Goal: Transaction & Acquisition: Download file/media

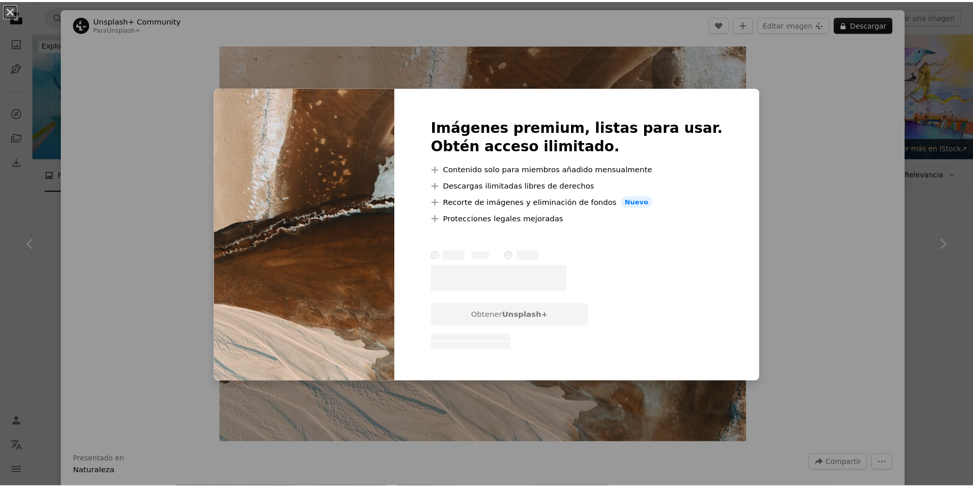
scroll to position [1124, 0]
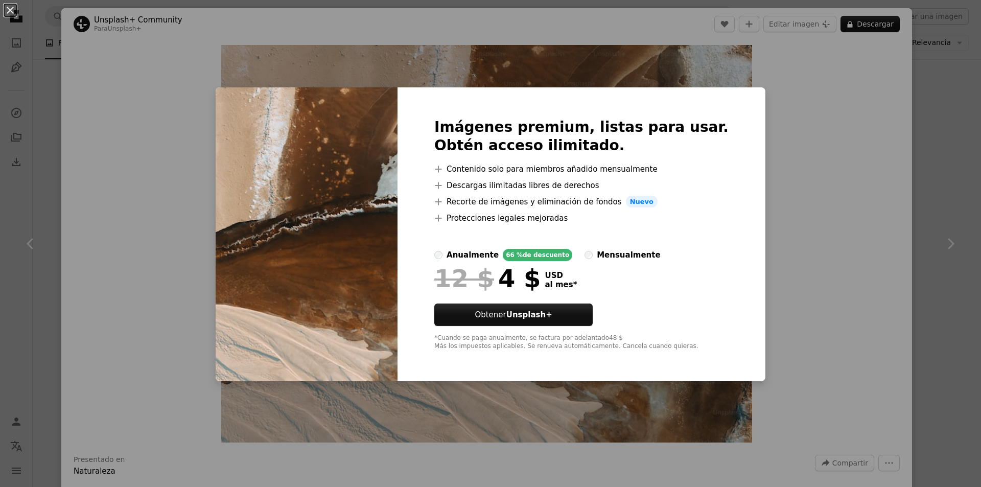
click at [747, 161] on div "An X shape Imágenes premium, listas para usar. Obtén acceso ilimitado. A plus s…" at bounding box center [490, 243] width 981 height 487
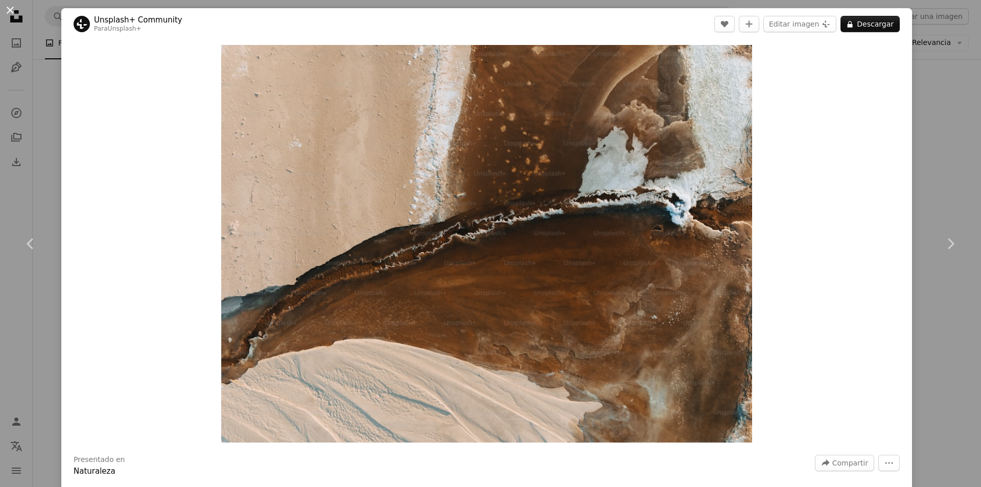
click at [9, 15] on button "An X shape" at bounding box center [10, 10] width 12 height 12
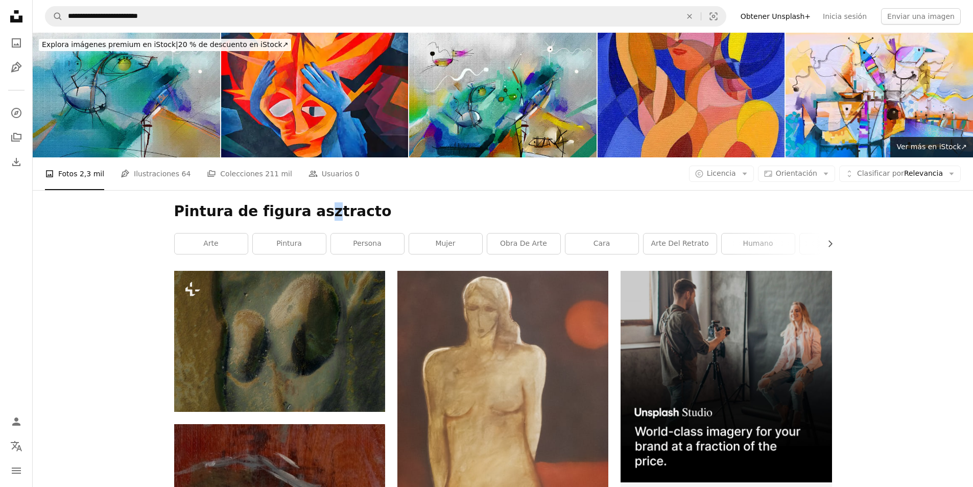
click at [308, 211] on h1 "Pintura de figura asztracto" at bounding box center [503, 211] width 658 height 18
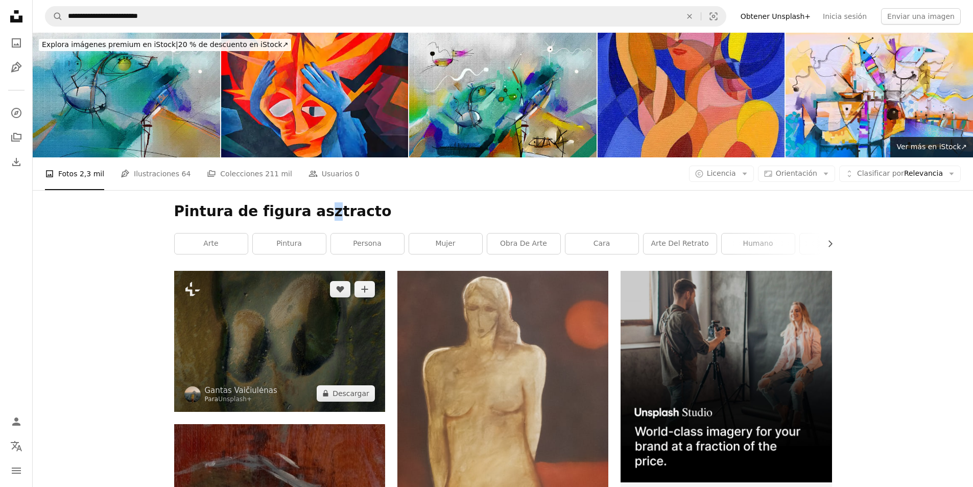
click at [267, 349] on img at bounding box center [279, 341] width 211 height 141
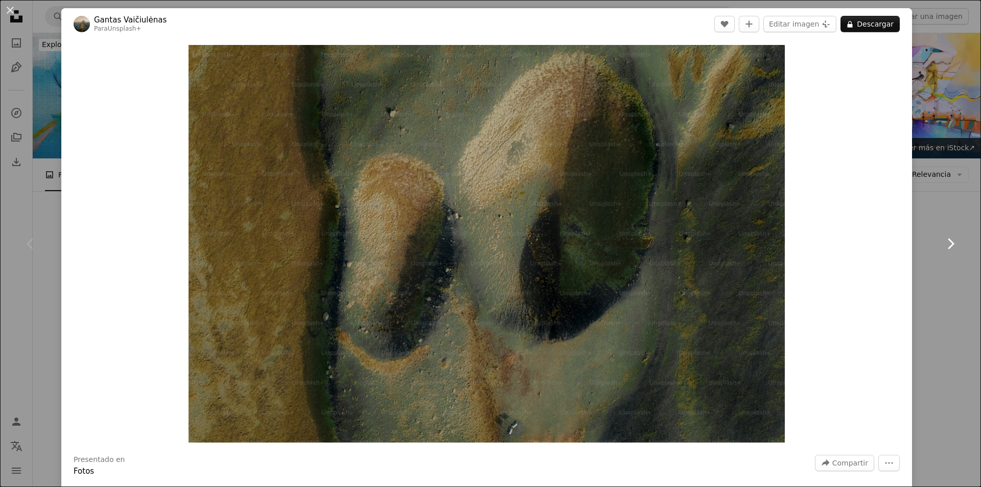
click at [921, 197] on link "Chevron right" at bounding box center [950, 244] width 61 height 98
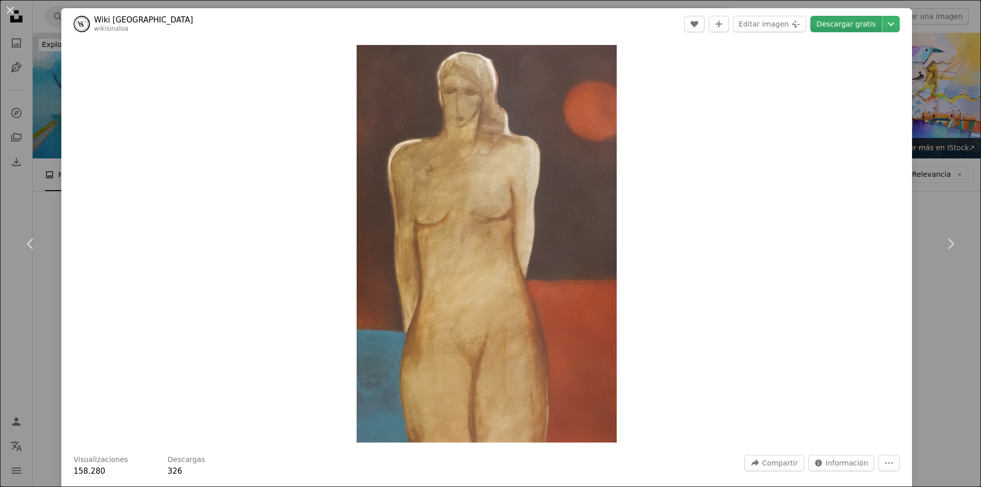
click at [842, 29] on link "Descargar gratis" at bounding box center [846, 24] width 72 height 16
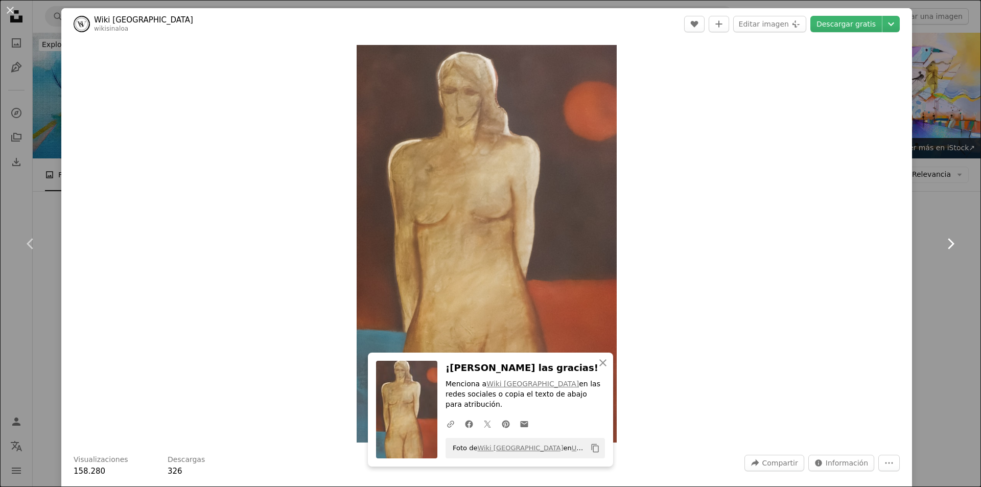
click at [947, 239] on icon "Chevron right" at bounding box center [950, 244] width 16 height 16
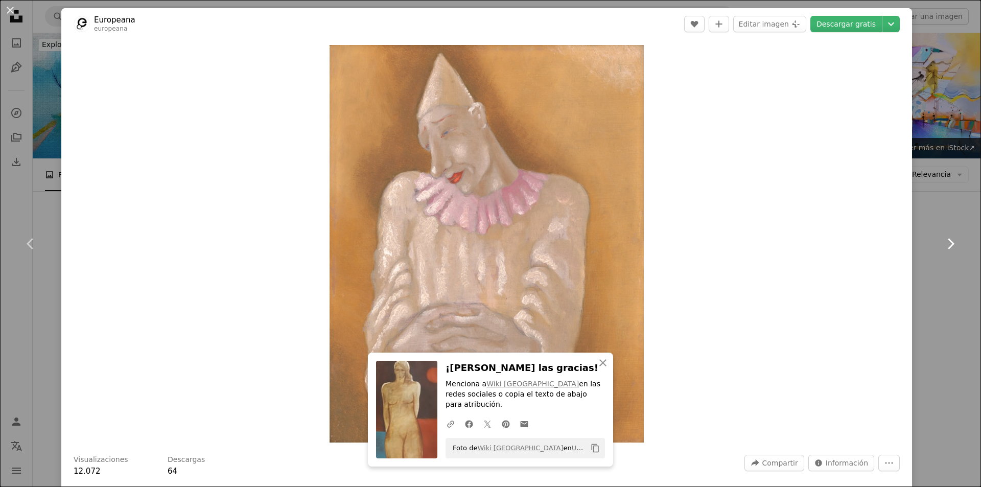
click at [947, 239] on icon "Chevron right" at bounding box center [950, 244] width 16 height 16
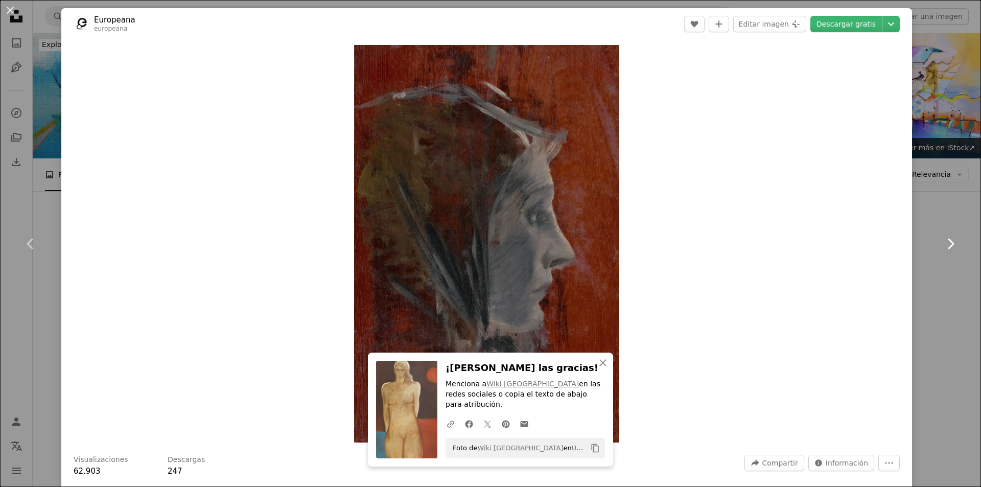
click at [947, 239] on icon "Chevron right" at bounding box center [950, 244] width 16 height 16
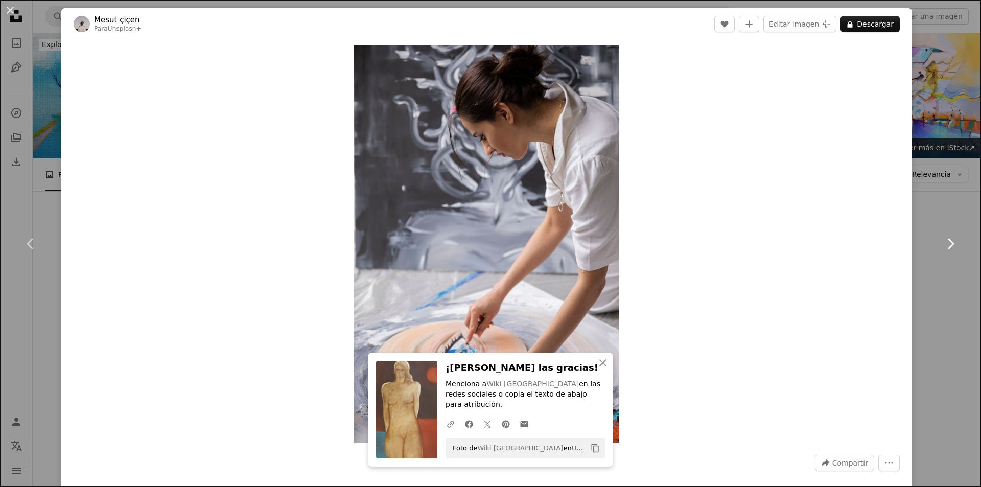
click at [947, 239] on icon "Chevron right" at bounding box center [950, 244] width 16 height 16
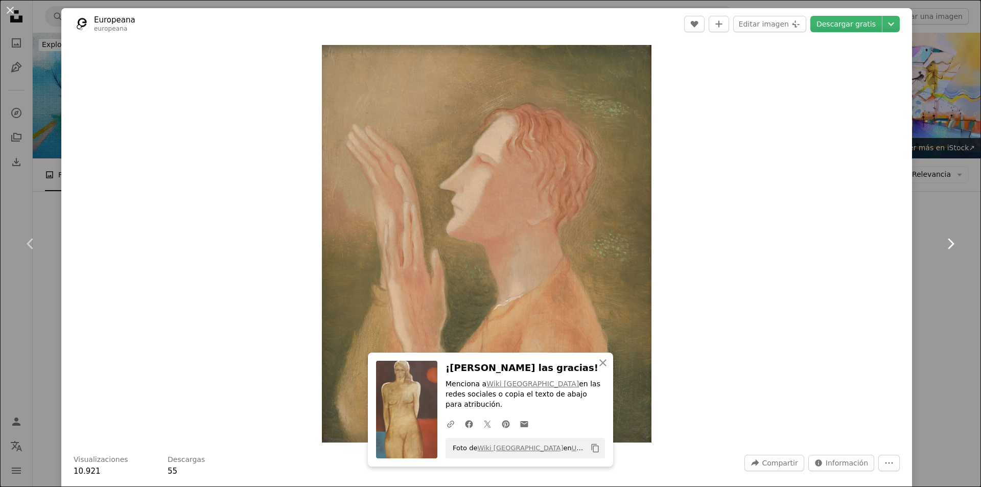
click at [947, 239] on icon "Chevron right" at bounding box center [950, 244] width 16 height 16
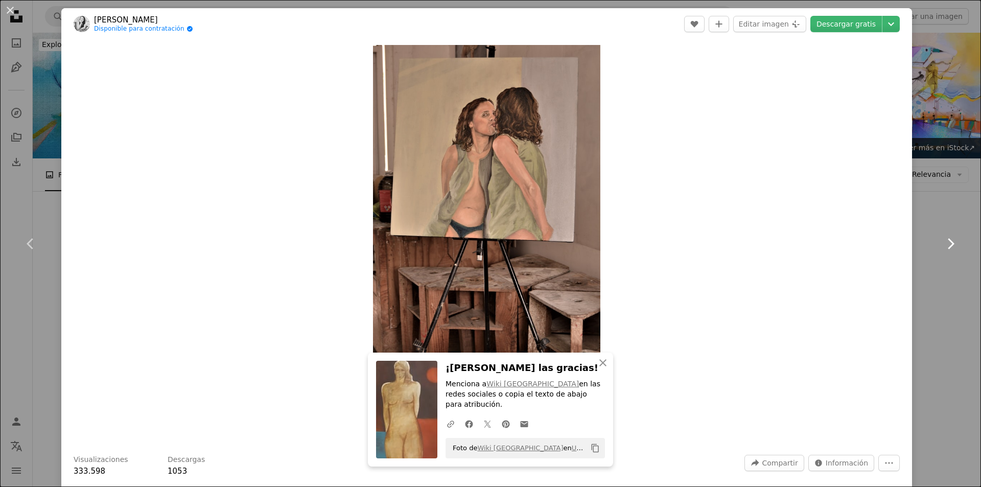
click at [947, 239] on icon "Chevron right" at bounding box center [950, 244] width 16 height 16
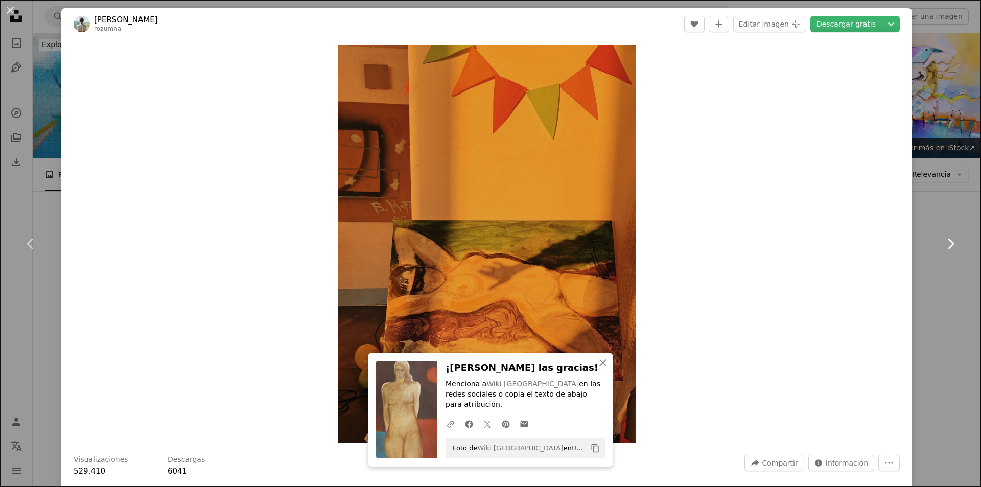
click at [947, 239] on icon "Chevron right" at bounding box center [950, 244] width 16 height 16
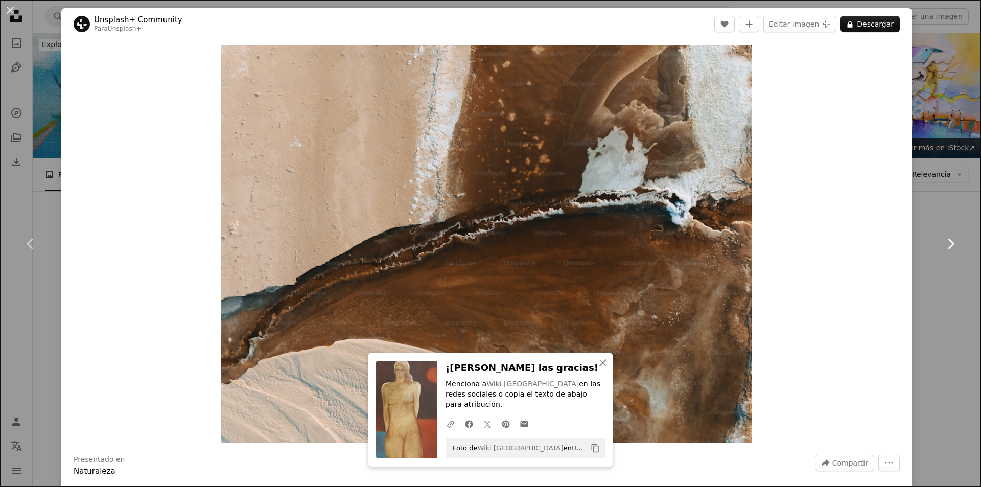
click at [947, 239] on icon "Chevron right" at bounding box center [950, 244] width 16 height 16
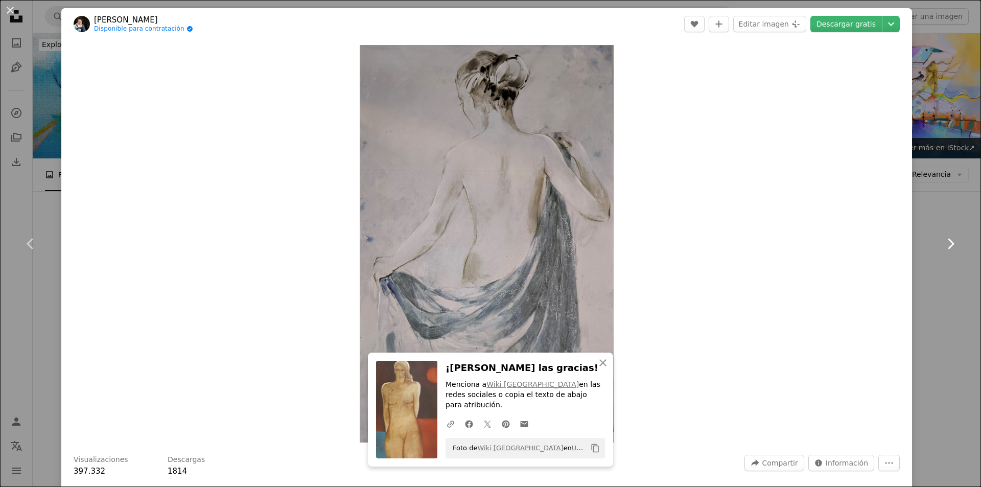
click at [947, 239] on icon "Chevron right" at bounding box center [950, 244] width 16 height 16
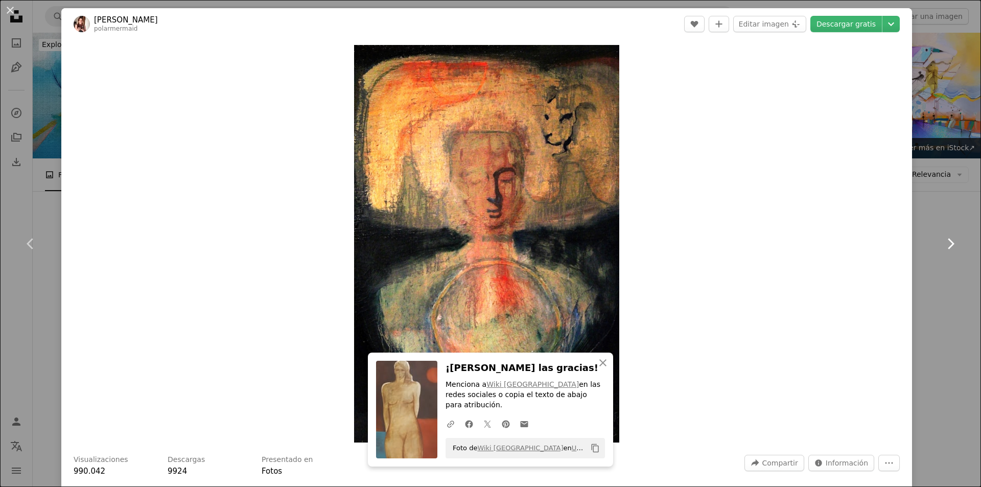
click at [947, 239] on icon "Chevron right" at bounding box center [950, 244] width 16 height 16
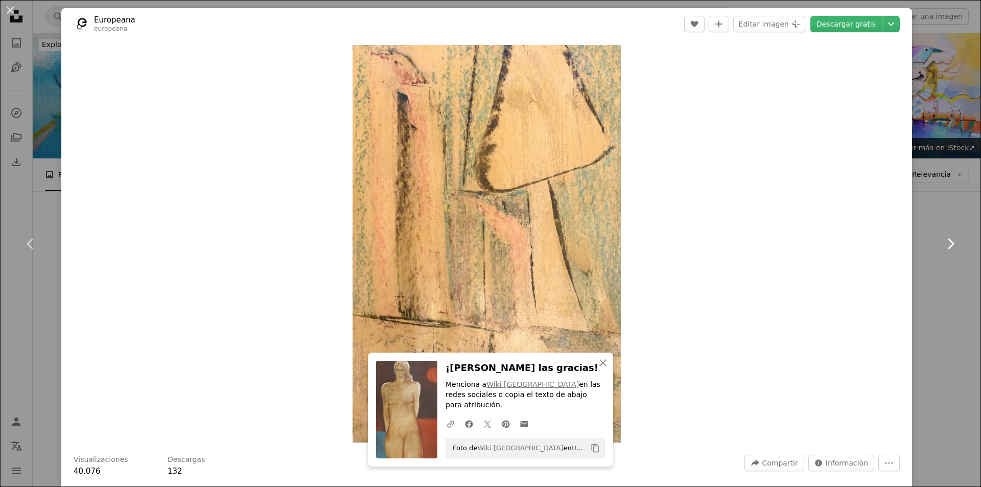
click at [947, 239] on icon "Chevron right" at bounding box center [950, 244] width 16 height 16
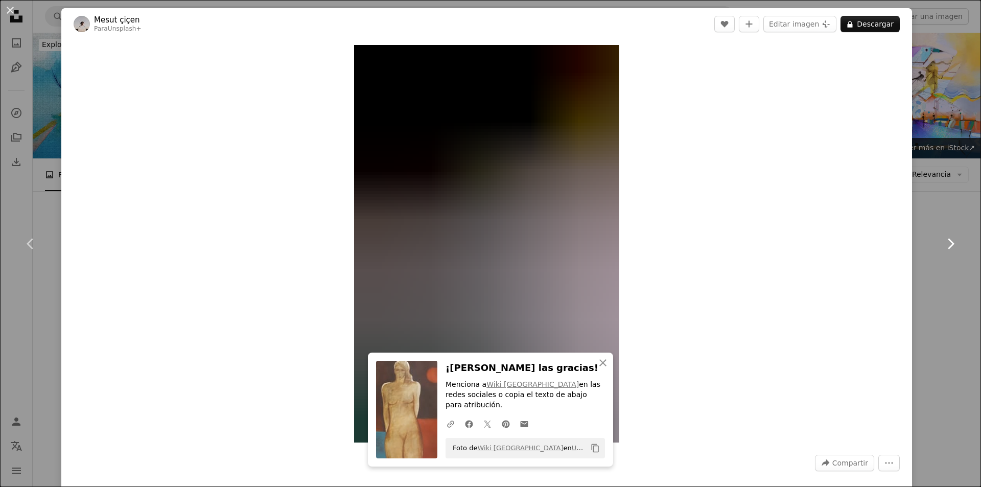
click at [947, 239] on icon "Chevron right" at bounding box center [950, 244] width 16 height 16
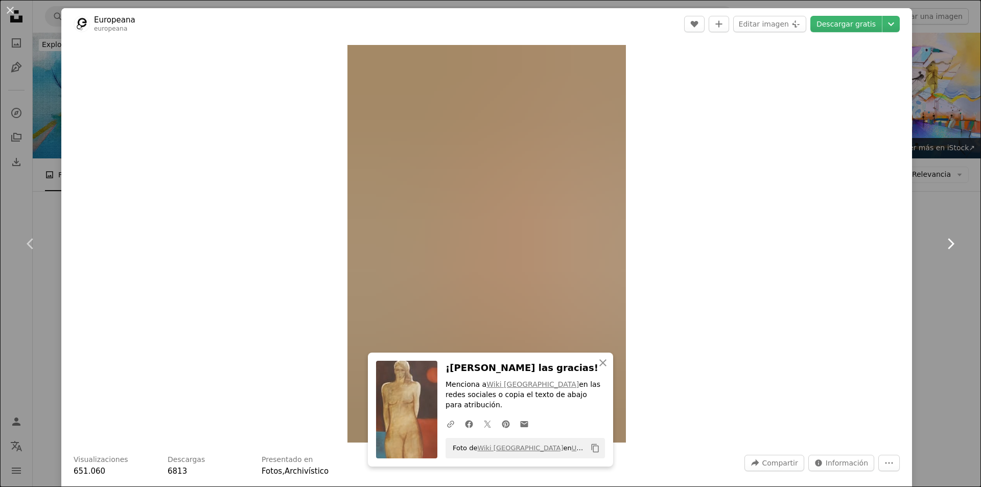
click at [947, 239] on icon "Chevron right" at bounding box center [950, 244] width 16 height 16
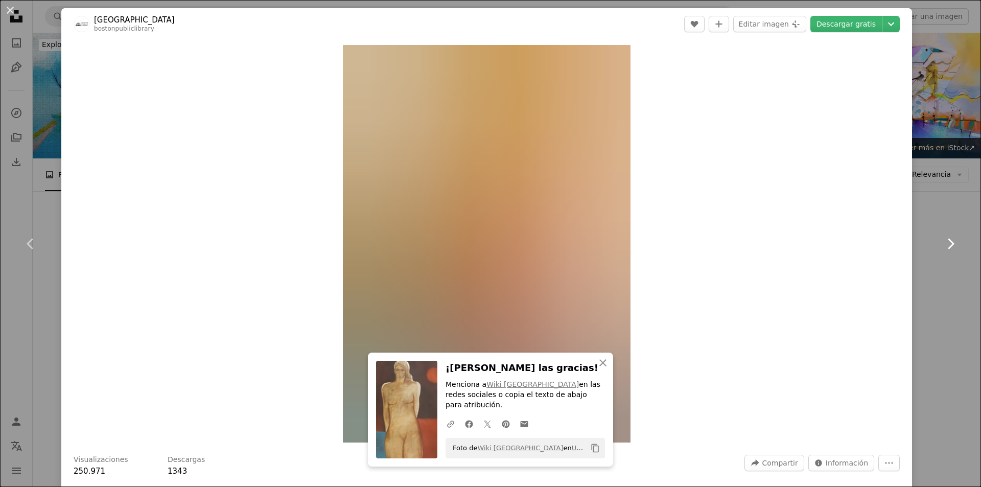
click at [946, 238] on icon "Chevron right" at bounding box center [950, 244] width 16 height 16
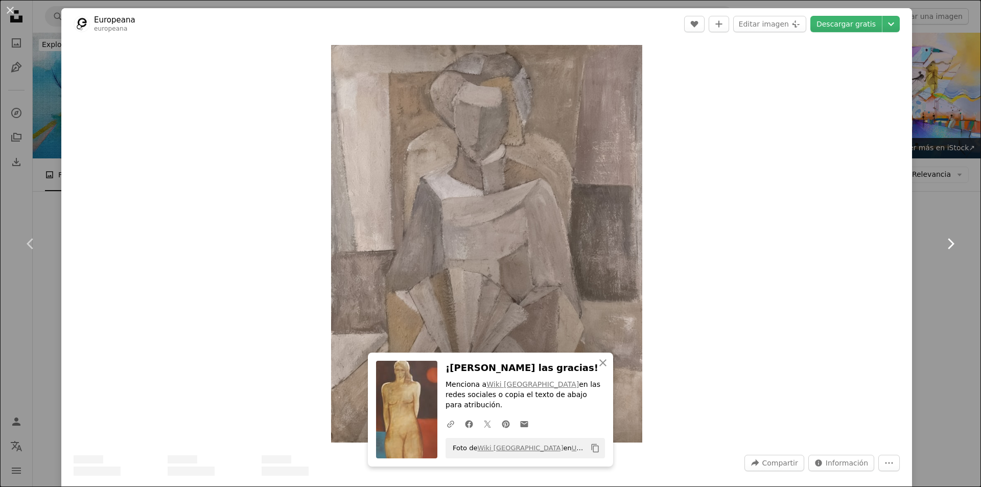
click at [946, 238] on icon "Chevron right" at bounding box center [950, 244] width 16 height 16
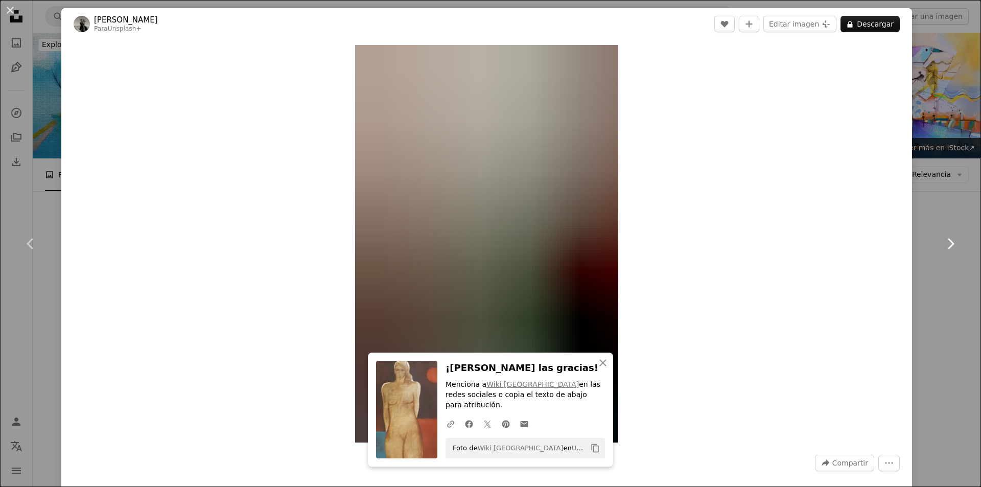
click at [946, 238] on icon "Chevron right" at bounding box center [950, 244] width 16 height 16
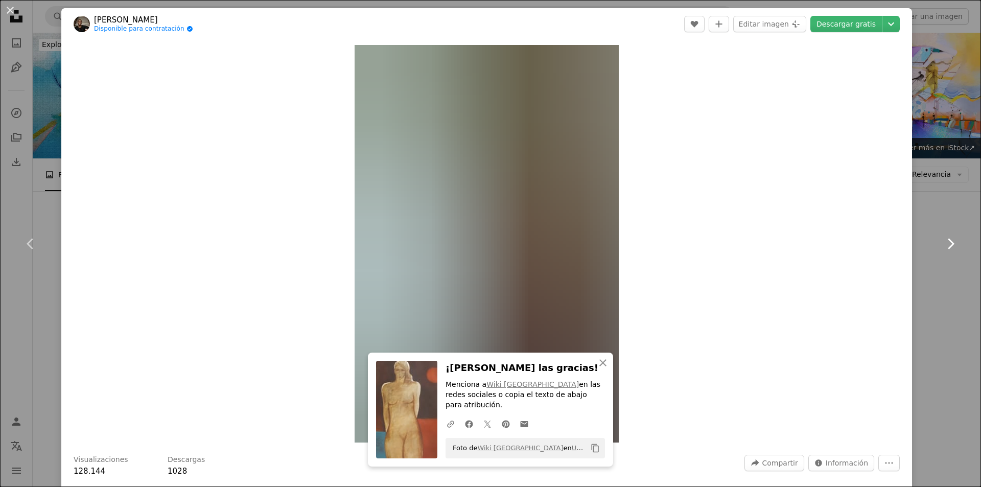
click at [946, 238] on icon "Chevron right" at bounding box center [950, 244] width 16 height 16
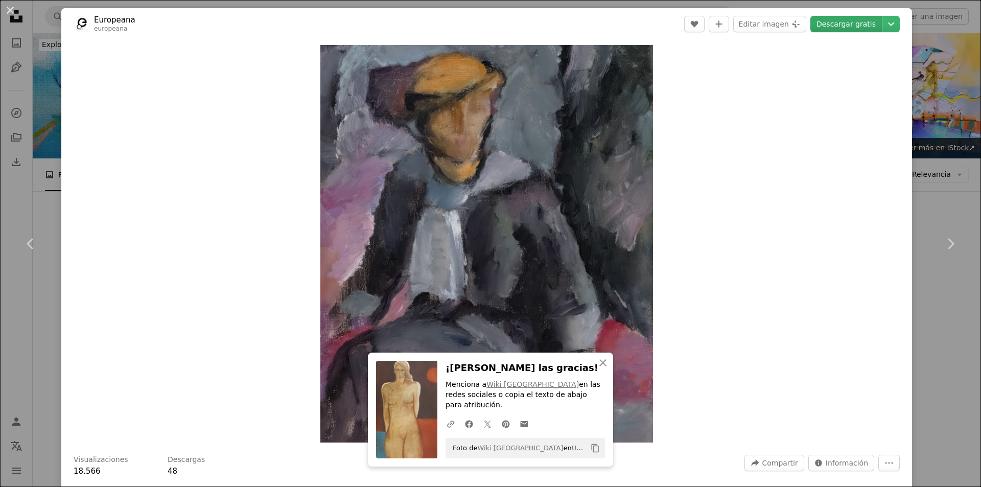
click at [839, 25] on link "Descargar gratis" at bounding box center [846, 24] width 72 height 16
click at [12, 8] on button "An X shape" at bounding box center [10, 10] width 12 height 12
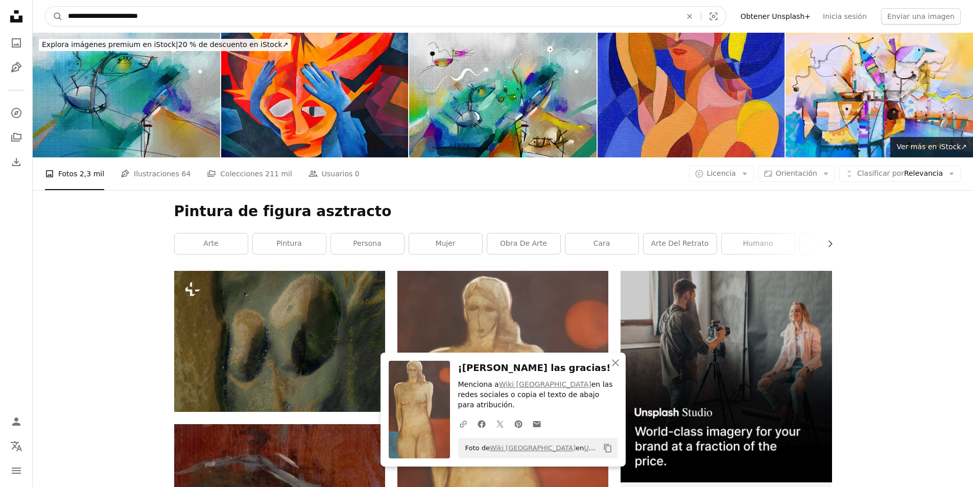
click at [184, 17] on input "**********" at bounding box center [371, 16] width 616 height 19
type input "*"
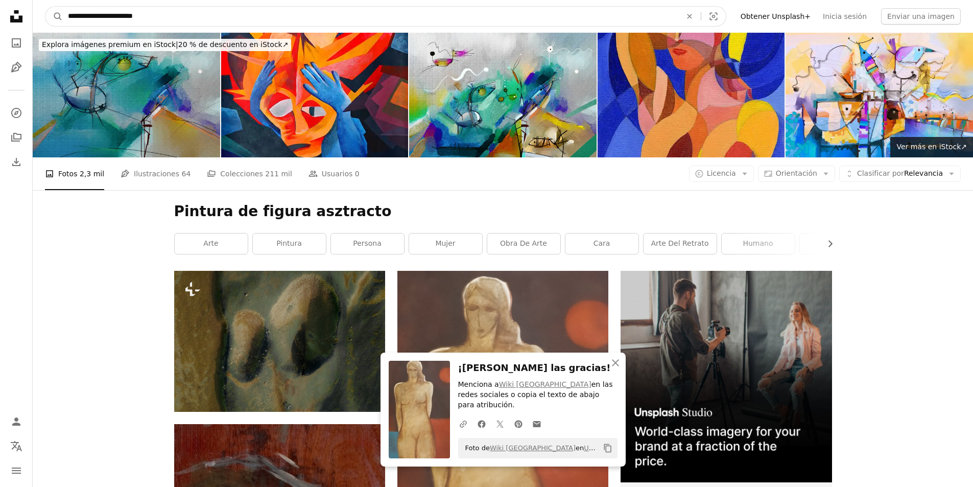
type input "**********"
click button "A magnifying glass" at bounding box center [53, 16] width 17 height 19
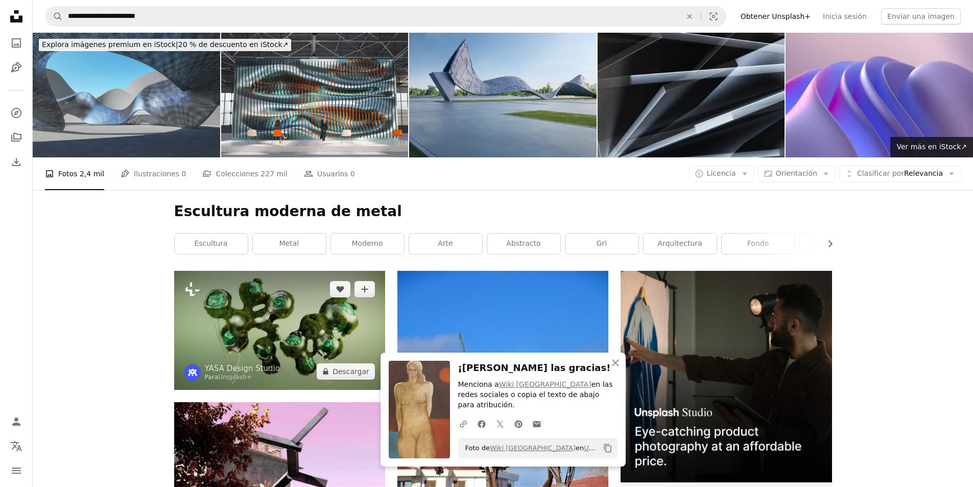
click at [233, 326] on img at bounding box center [279, 330] width 211 height 119
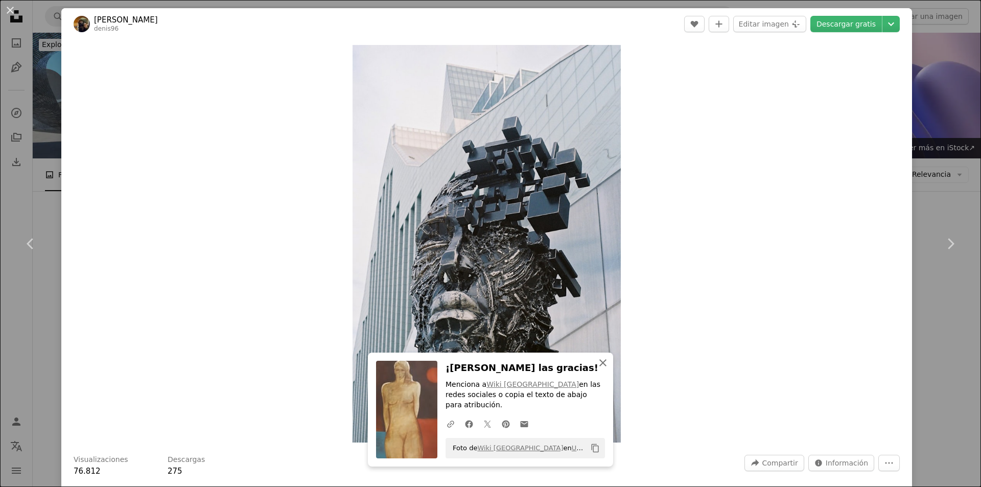
click at [598, 369] on icon "An X shape" at bounding box center [603, 363] width 12 height 12
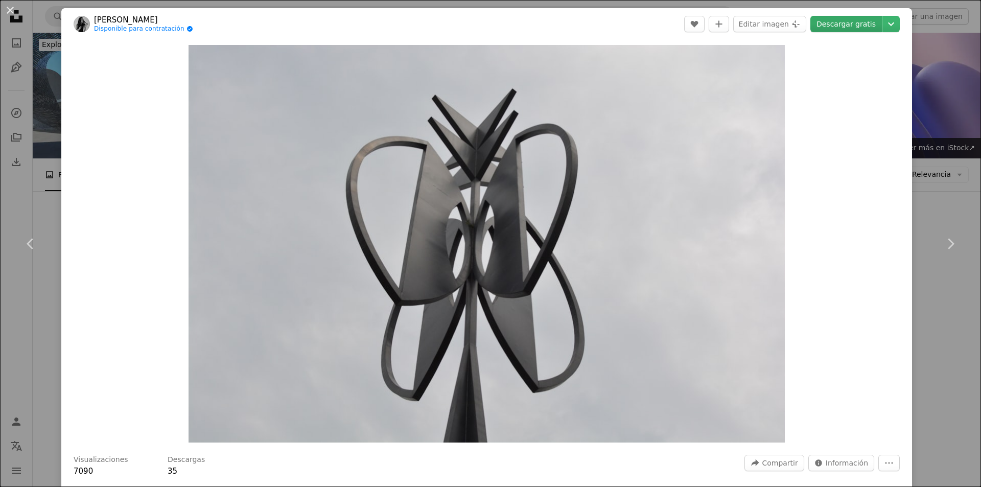
click at [839, 25] on link "Descargar gratis" at bounding box center [846, 24] width 72 height 16
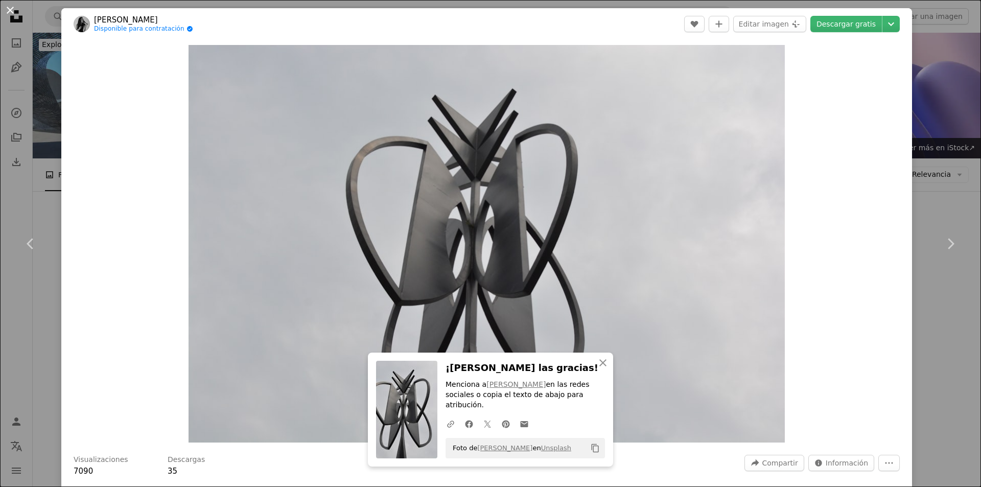
click at [4, 15] on button "An X shape" at bounding box center [10, 10] width 12 height 12
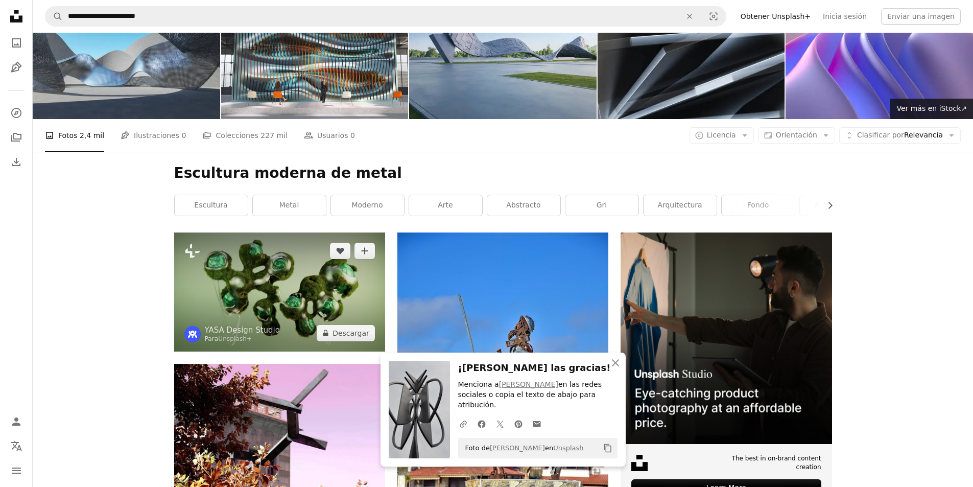
scroll to position [51, 0]
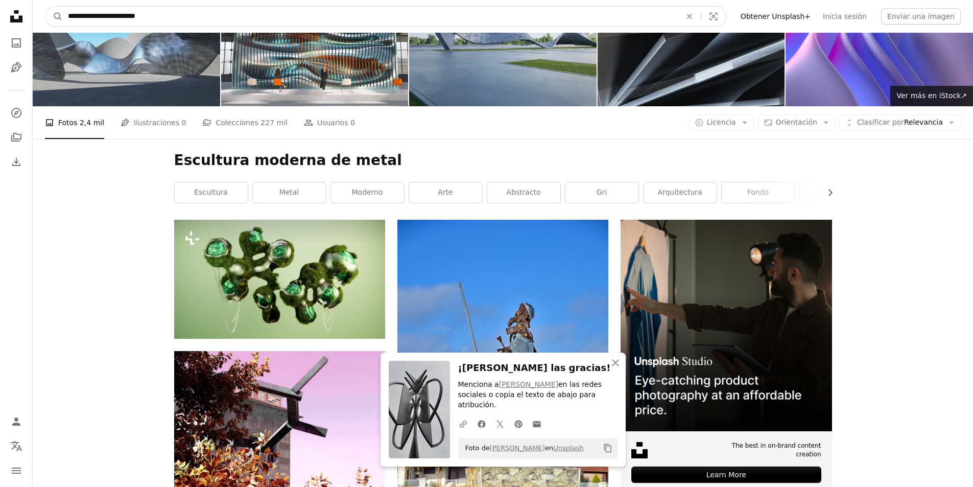
click at [347, 19] on input "**********" at bounding box center [371, 16] width 616 height 19
type input "*"
type input "**********"
click button "A magnifying glass" at bounding box center [53, 16] width 17 height 19
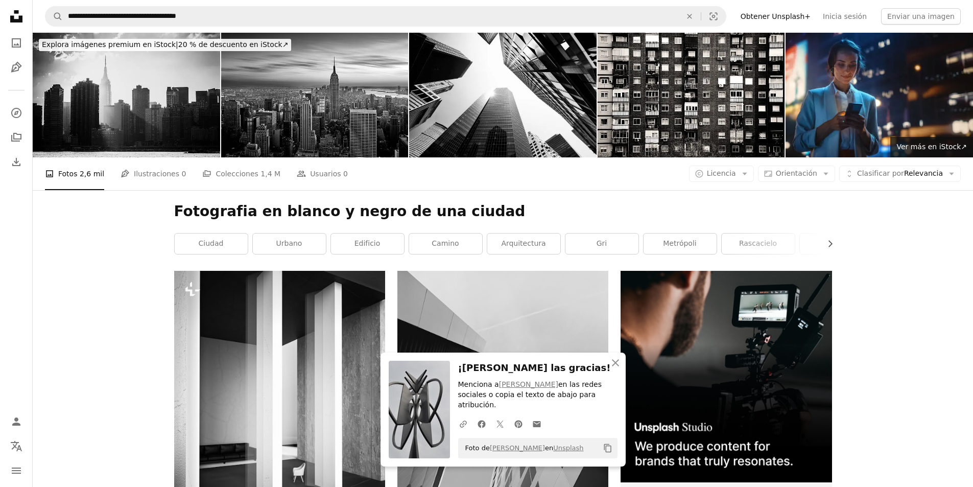
click at [156, 109] on img at bounding box center [127, 95] width 188 height 125
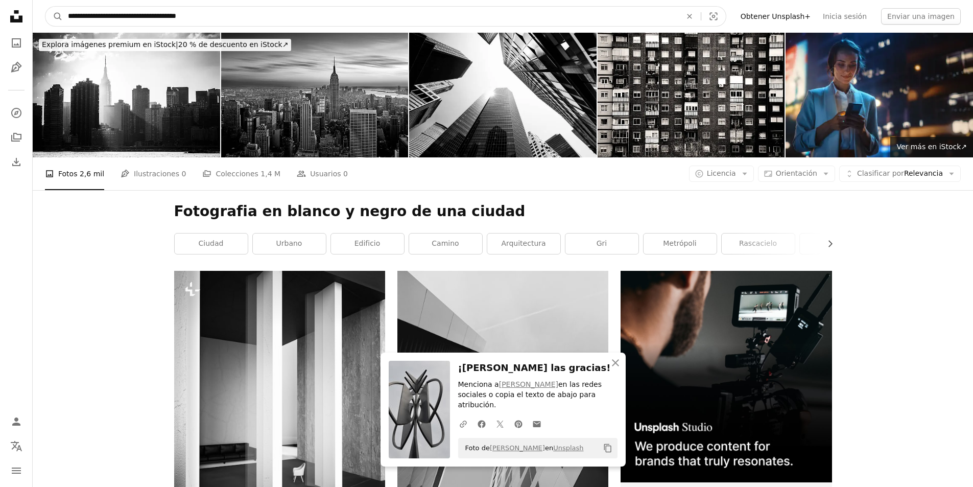
click at [253, 19] on input "**********" at bounding box center [371, 16] width 616 height 19
type input "**********"
click button "A magnifying glass" at bounding box center [53, 16] width 17 height 19
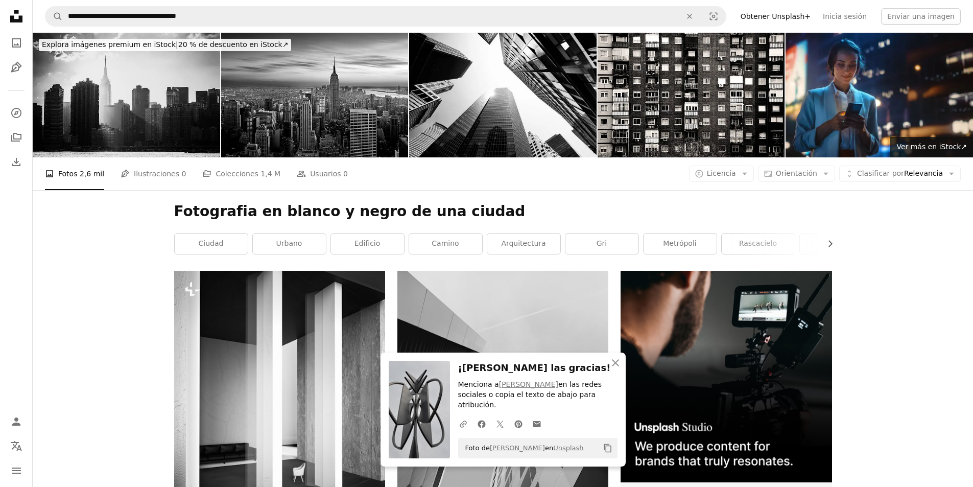
click at [172, 130] on img at bounding box center [127, 95] width 188 height 125
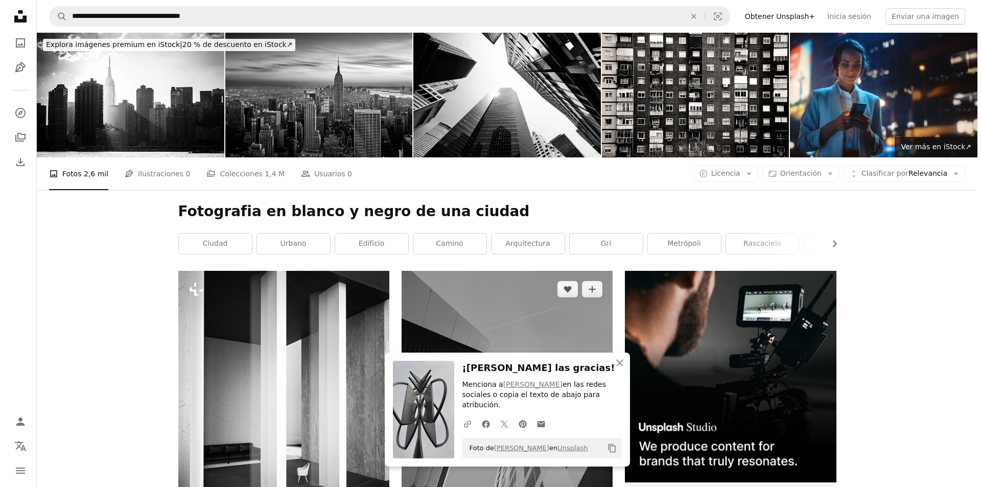
scroll to position [153, 0]
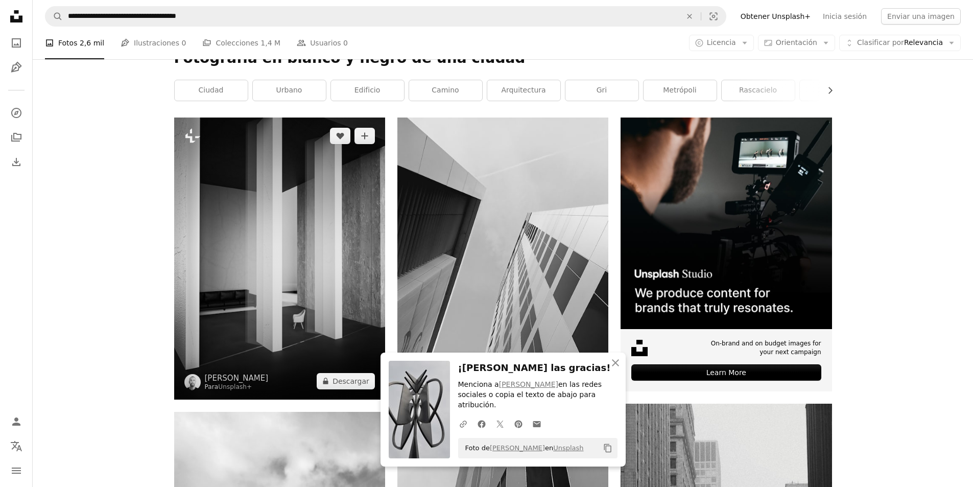
click at [323, 271] on img at bounding box center [279, 259] width 211 height 282
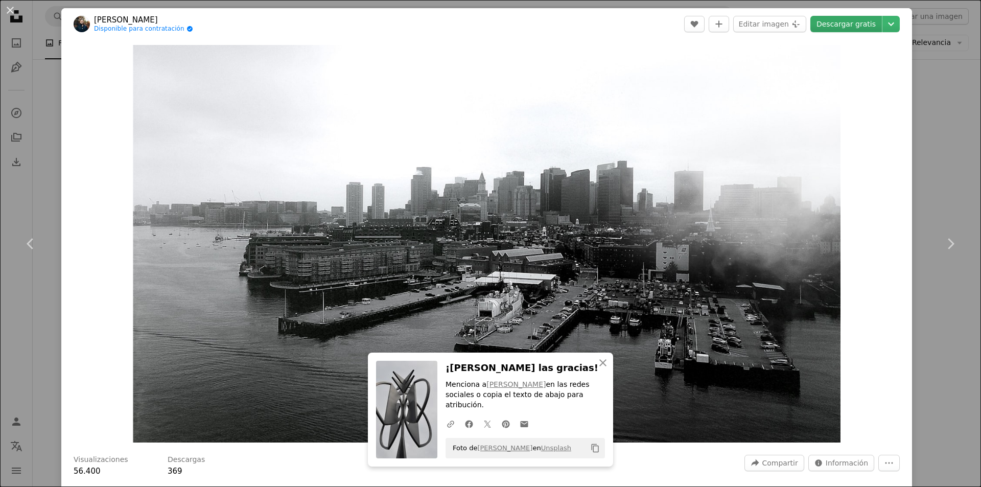
click at [838, 29] on link "Descargar gratis" at bounding box center [846, 24] width 72 height 16
